Goal: Find specific page/section: Find specific page/section

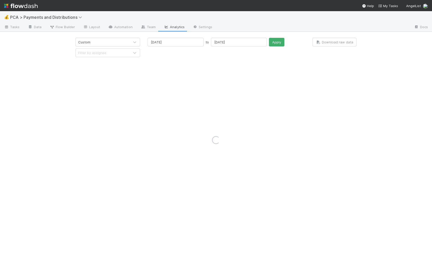
click at [16, 5] on img at bounding box center [21, 6] width 34 height 9
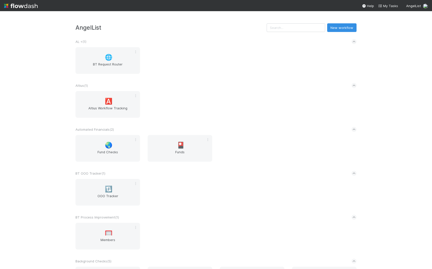
click at [303, 30] on input "text" at bounding box center [296, 27] width 59 height 9
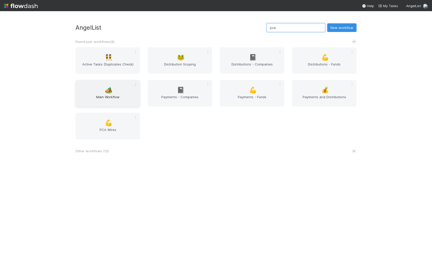
type input "pca"
click at [114, 93] on div "🏕️ Main Workflow" at bounding box center [108, 93] width 65 height 27
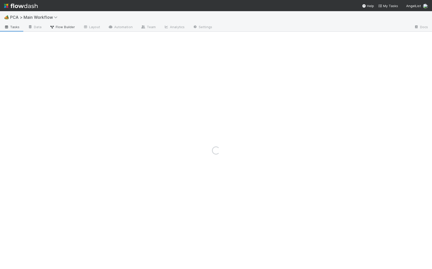
click at [59, 28] on span "Flow Builder" at bounding box center [62, 26] width 25 height 5
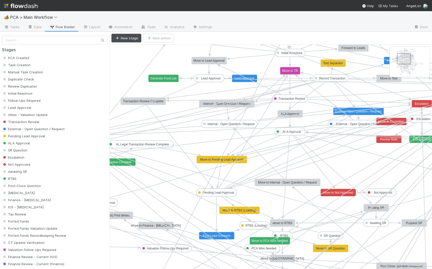
drag, startPoint x: 400, startPoint y: 54, endPoint x: 407, endPoint y: 57, distance: 7.5
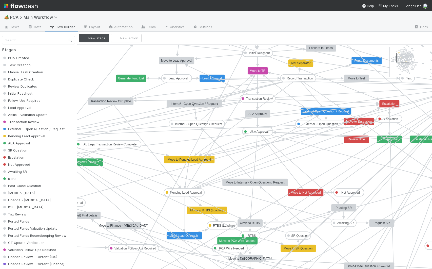
drag, startPoint x: 110, startPoint y: 53, endPoint x: 51, endPoint y: 55, distance: 58.3
click at [70, 55] on div "Stages PCA Created Task Creation Manual Task Creation Duplicate Check Review Du…" at bounding box center [38, 150] width 77 height 237
